Goal: Task Accomplishment & Management: Manage account settings

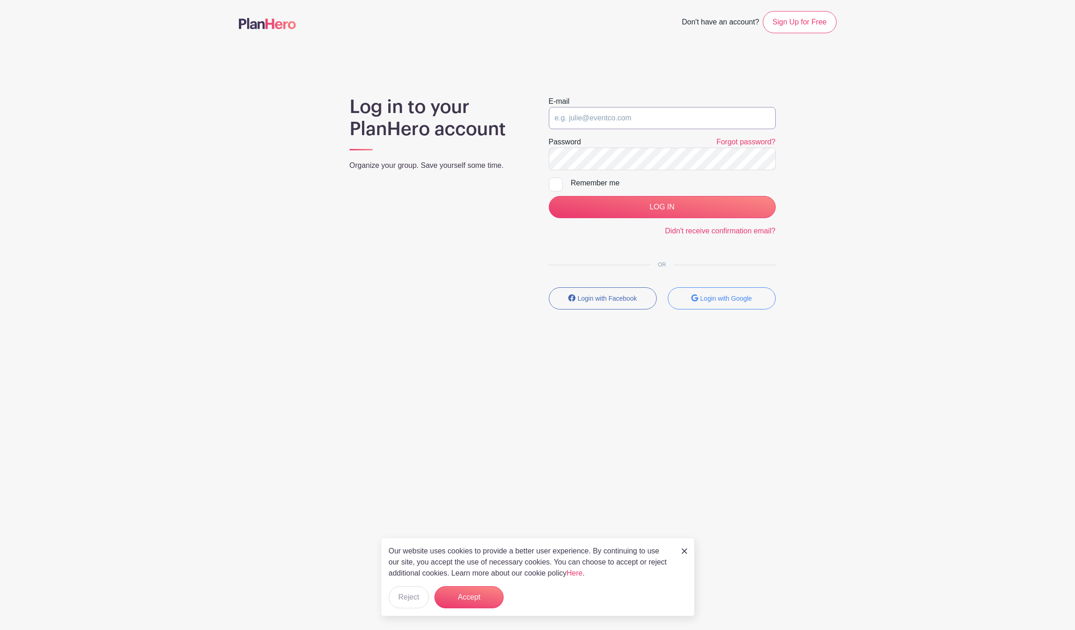
click at [596, 122] on input "email" at bounding box center [662, 118] width 227 height 22
type input "clerk.ftjfl@gmail.com"
click at [596, 216] on input "LOG IN" at bounding box center [662, 207] width 227 height 22
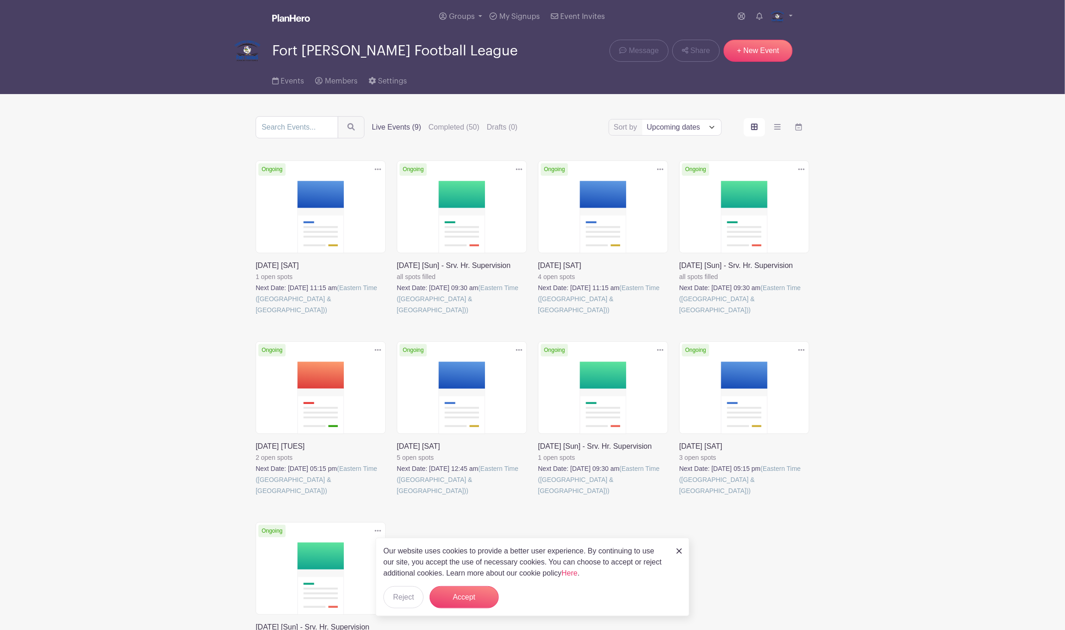
click at [256, 316] on link at bounding box center [256, 316] width 0 height 0
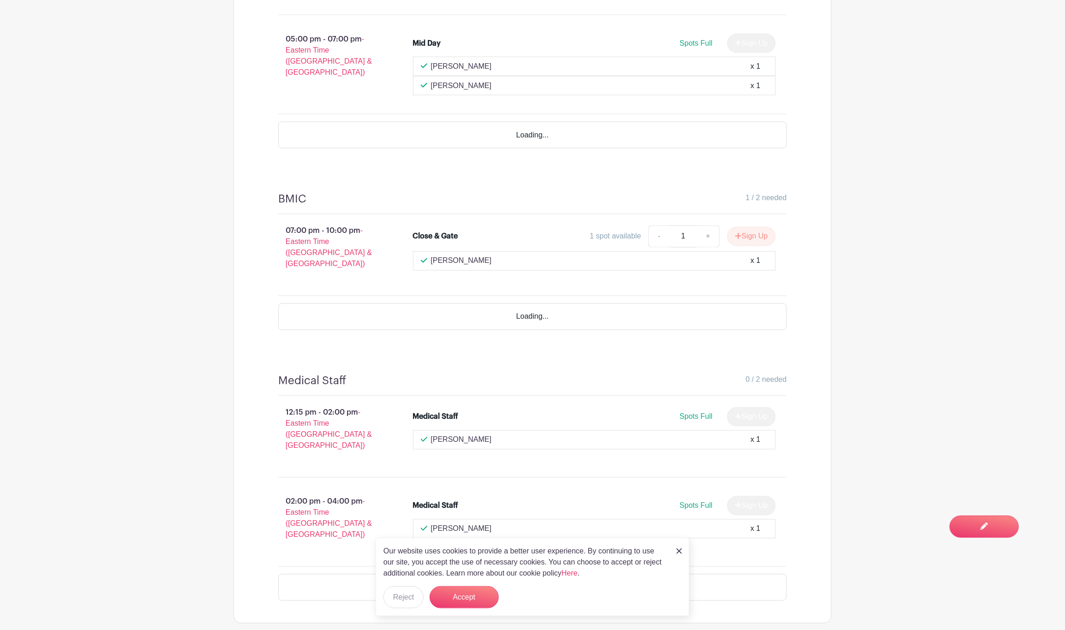
scroll to position [838, 0]
